Goal: Information Seeking & Learning: Check status

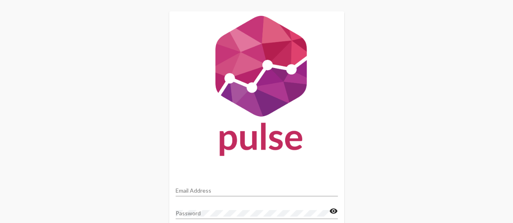
click at [221, 186] on div "Email Address" at bounding box center [257, 189] width 162 height 16
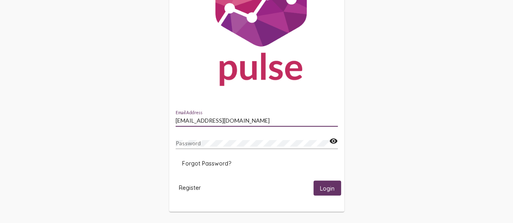
type input "[EMAIL_ADDRESS][DOMAIN_NAME]"
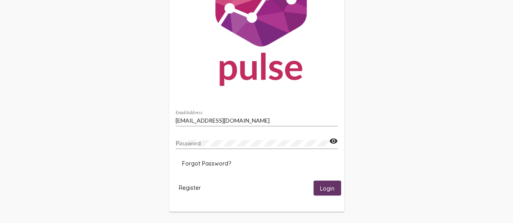
click at [191, 140] on div "Password" at bounding box center [253, 141] width 154 height 16
drag, startPoint x: 321, startPoint y: 192, endPoint x: 315, endPoint y: 191, distance: 5.8
click at [315, 191] on button "Login" at bounding box center [327, 188] width 28 height 15
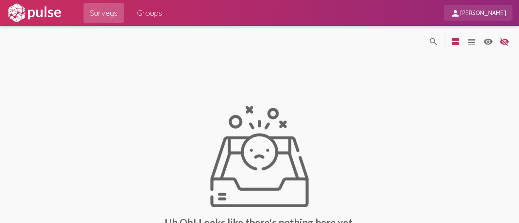
click at [489, 13] on span "[PERSON_NAME]" at bounding box center [483, 13] width 46 height 7
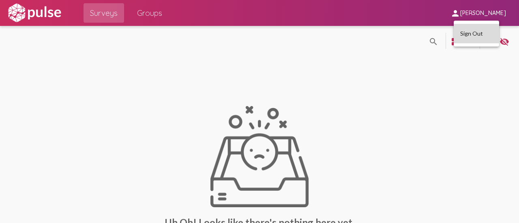
click at [469, 31] on button "Sign Out" at bounding box center [476, 33] width 45 height 19
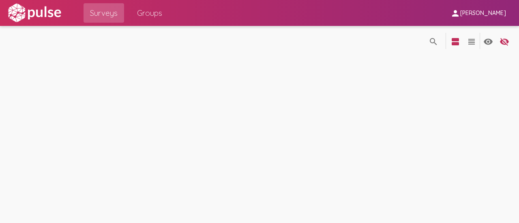
click at [475, 13] on span "[PERSON_NAME]" at bounding box center [483, 13] width 46 height 7
click at [465, 35] on button "Sign Out" at bounding box center [476, 33] width 45 height 19
click at [297, 106] on div "search_off search view_agenda view_headline visibility visibility_off settings" at bounding box center [259, 124] width 519 height 197
click at [481, 15] on span "[PERSON_NAME]" at bounding box center [483, 13] width 46 height 7
click at [469, 35] on button "Sign Out" at bounding box center [476, 33] width 45 height 19
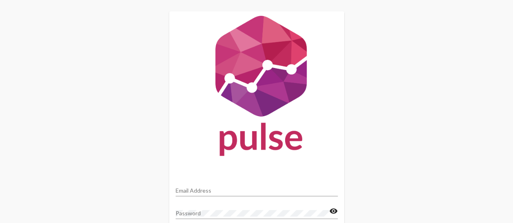
click at [226, 187] on div "Email Address" at bounding box center [257, 189] width 162 height 16
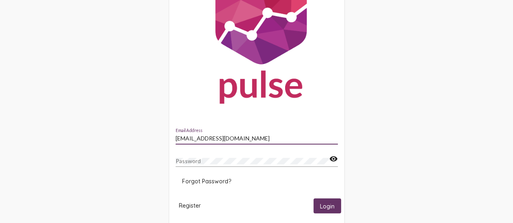
scroll to position [53, 0]
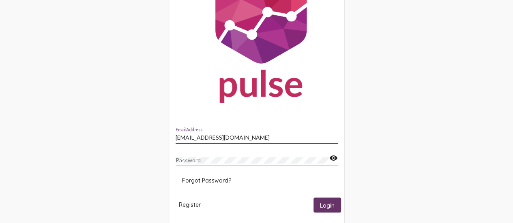
type input "obarkley@lightoflife.org"
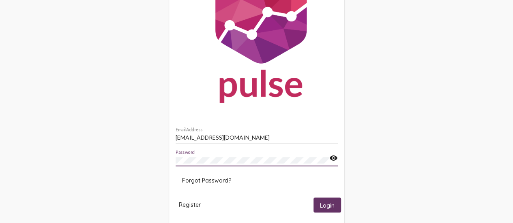
click at [320, 205] on span "Login" at bounding box center [327, 205] width 15 height 7
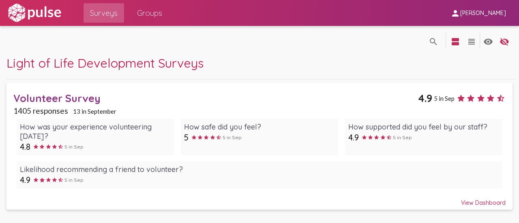
click at [77, 95] on div "Volunteer Survey" at bounding box center [215, 98] width 405 height 13
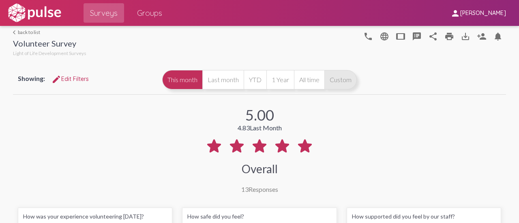
click at [337, 80] on button "Custom" at bounding box center [340, 79] width 32 height 19
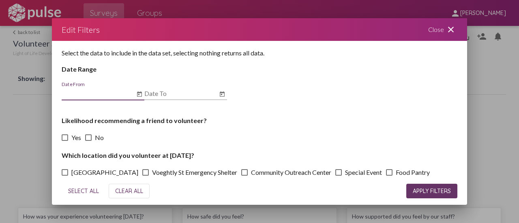
click at [138, 94] on icon "Open calendar" at bounding box center [139, 95] width 6 height 10
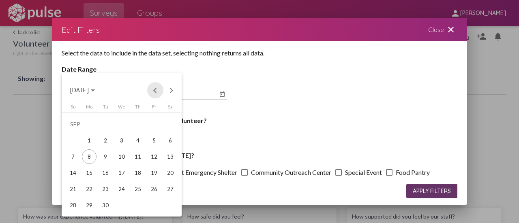
click at [155, 92] on button "Previous month" at bounding box center [155, 90] width 16 height 16
click at [71, 203] on div "31" at bounding box center [73, 205] width 15 height 15
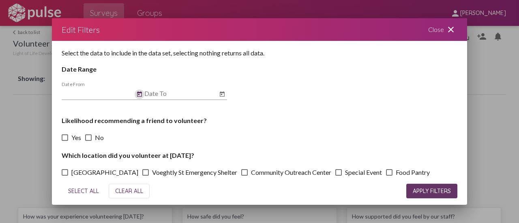
type input "8/31/2025"
click at [220, 93] on icon "Open calendar" at bounding box center [222, 93] width 5 height 5
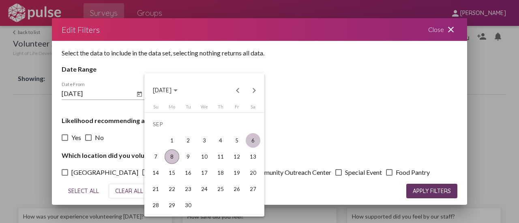
click at [253, 139] on div "6" at bounding box center [253, 140] width 15 height 15
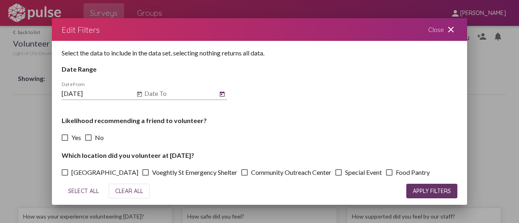
type input "9/6/2025"
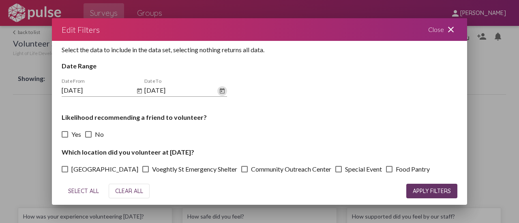
click at [432, 192] on span "APPLY FILTERS" at bounding box center [432, 191] width 38 height 7
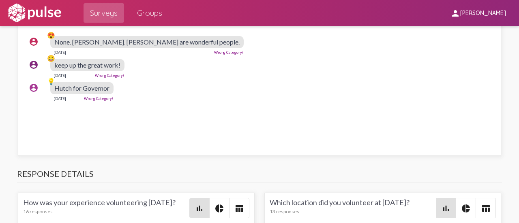
scroll to position [1786, 0]
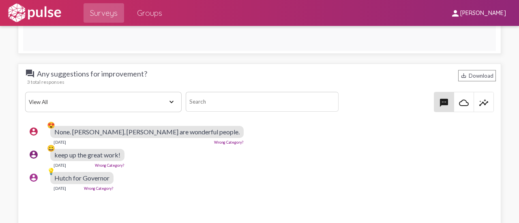
click at [459, 104] on mat-icon "cloud_queue" at bounding box center [464, 103] width 10 height 10
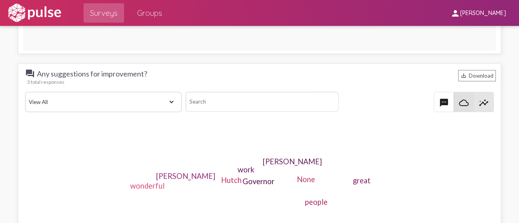
click at [483, 98] on mat-icon "insights" at bounding box center [484, 103] width 10 height 10
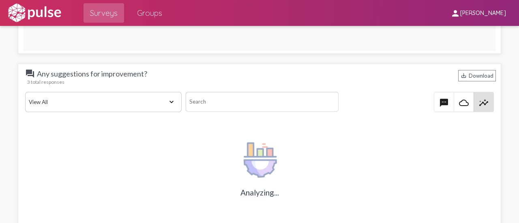
click at [145, 103] on select "View All Positive Neutral Negative Happy Meh Suggestions Angry Disgust Sadness …" at bounding box center [103, 102] width 156 height 20
click at [439, 98] on mat-icon "textsms" at bounding box center [444, 103] width 10 height 10
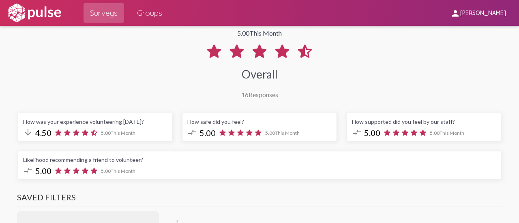
scroll to position [0, 0]
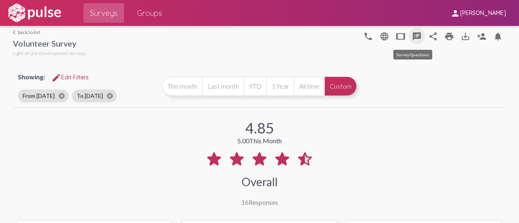
click at [412, 35] on mat-icon "speaker_notes" at bounding box center [417, 37] width 10 height 10
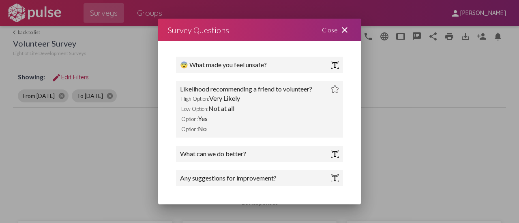
scroll to position [14, 0]
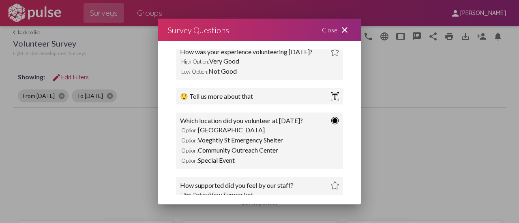
click at [340, 28] on mat-icon "close" at bounding box center [345, 30] width 10 height 10
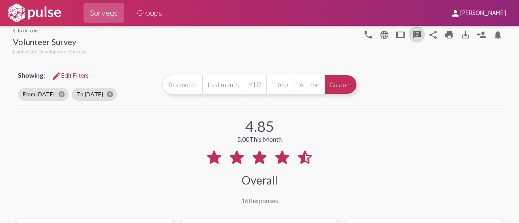
scroll to position [2, 0]
click at [65, 94] on mat-icon "cancel" at bounding box center [61, 93] width 7 height 7
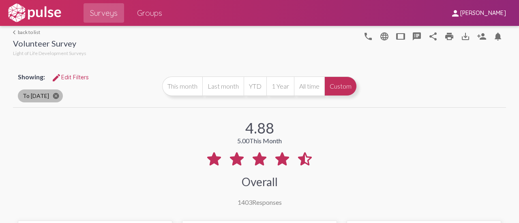
click at [52, 94] on mat-icon "cancel" at bounding box center [55, 95] width 7 height 7
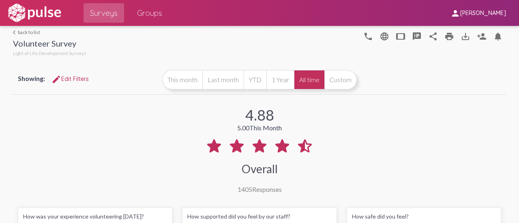
click at [64, 82] on button "edit Edit Filters" at bounding box center [70, 79] width 50 height 15
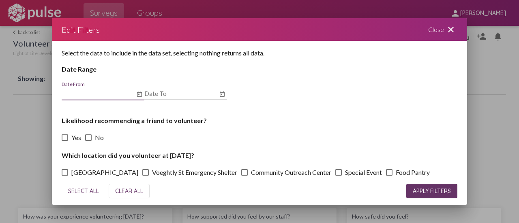
click at [142, 94] on icon "Open calendar" at bounding box center [139, 93] width 5 height 5
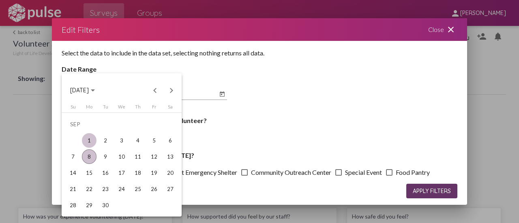
click at [85, 139] on div "1" at bounding box center [89, 140] width 15 height 15
type input "9/1/2025"
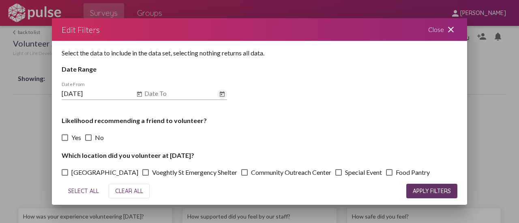
click at [224, 93] on icon "Open calendar" at bounding box center [222, 93] width 5 height 5
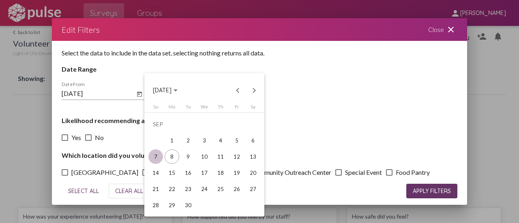
click at [156, 151] on div "7" at bounding box center [155, 157] width 15 height 15
type input "9/7/2025"
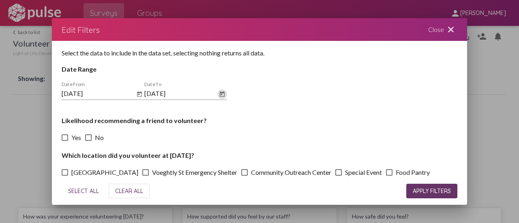
click at [417, 186] on button "APPLY FILTERS" at bounding box center [431, 191] width 51 height 15
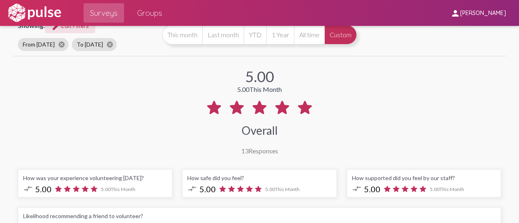
scroll to position [52, 0]
